Goal: Task Accomplishment & Management: Manage account settings

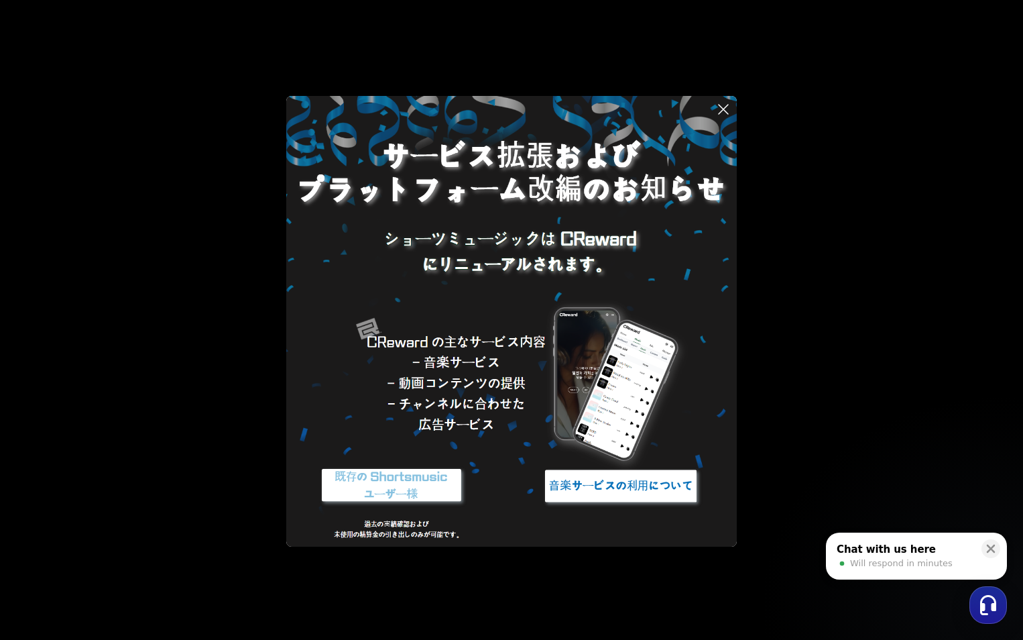
click at [769, 570] on button at bounding box center [511, 320] width 1023 height 640
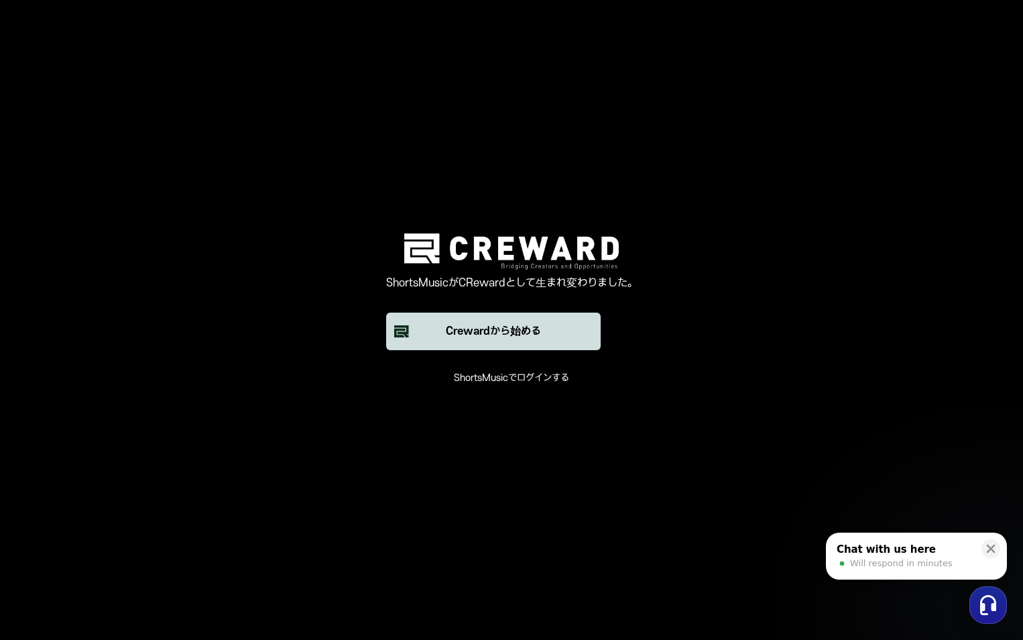
click at [517, 334] on div "Crewardから始める" at bounding box center [493, 331] width 95 height 16
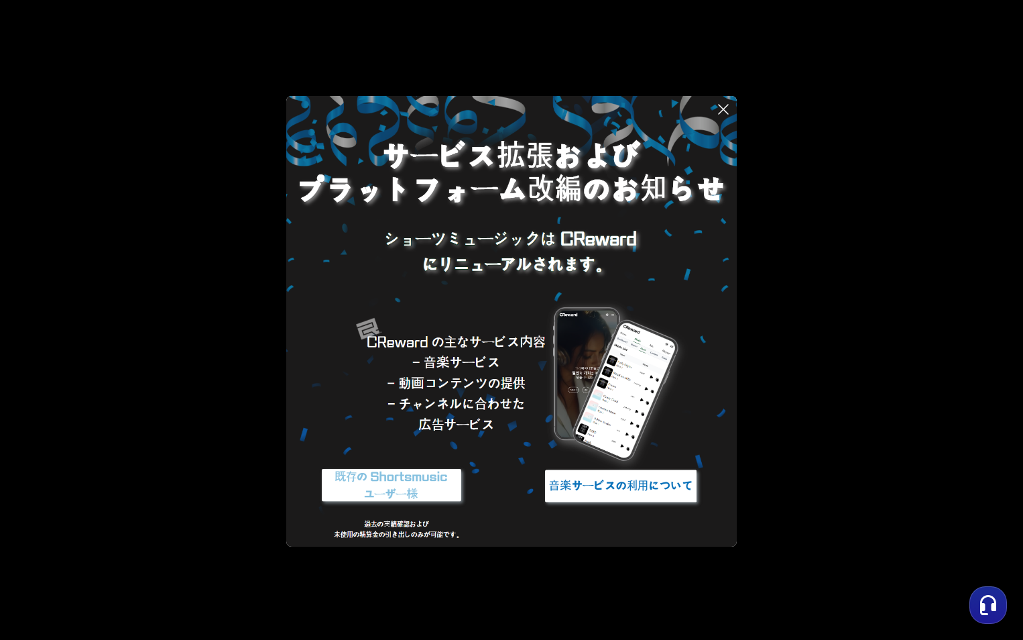
click at [730, 103] on icon at bounding box center [724, 109] width 16 height 16
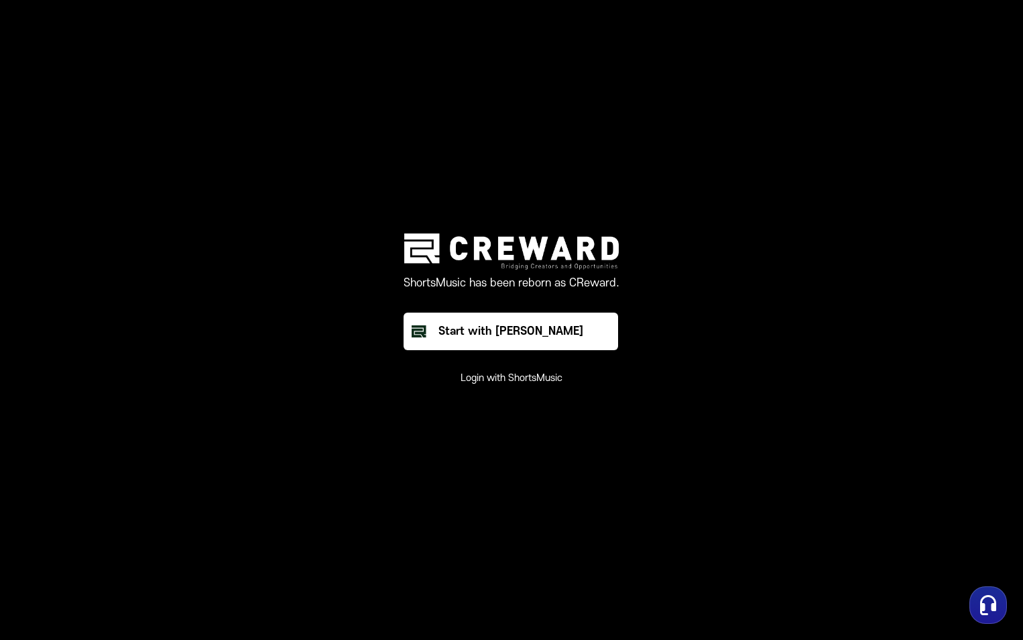
click at [531, 377] on button "Login with ShortsMusic" at bounding box center [512, 378] width 102 height 13
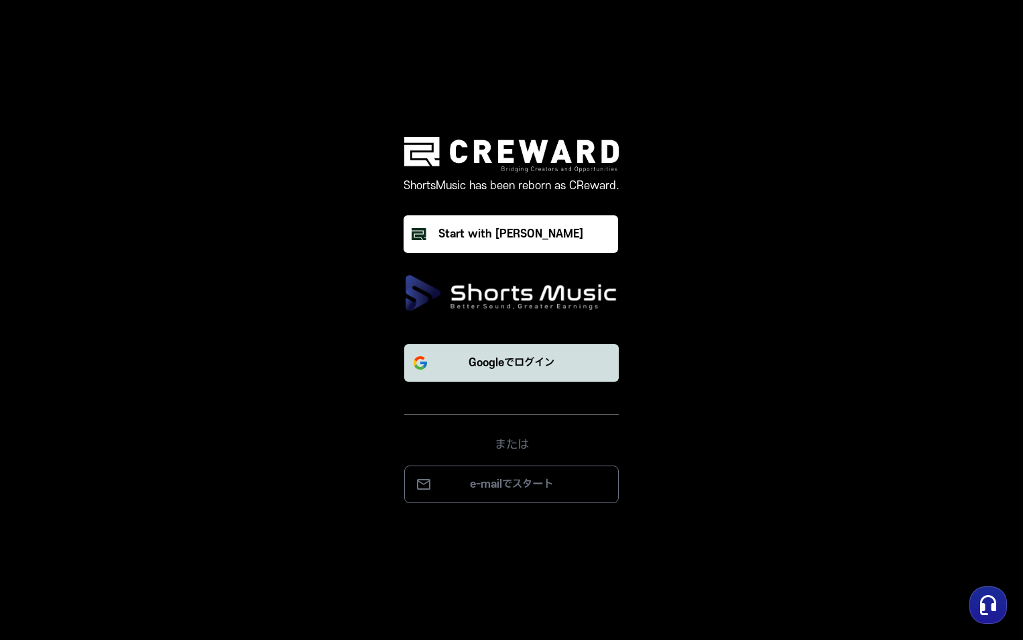
click at [518, 368] on p "Googleでログイン" at bounding box center [512, 363] width 86 height 16
